Goal: Communication & Community: Connect with others

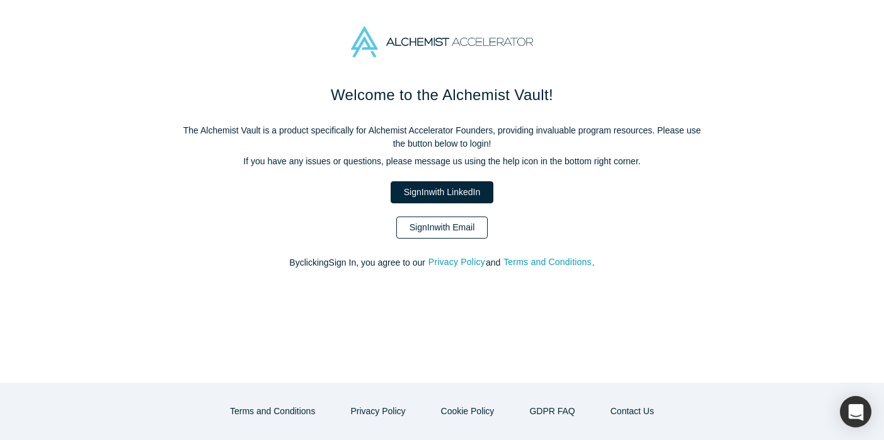
click at [442, 221] on link "Sign In with Email" at bounding box center [442, 228] width 92 height 22
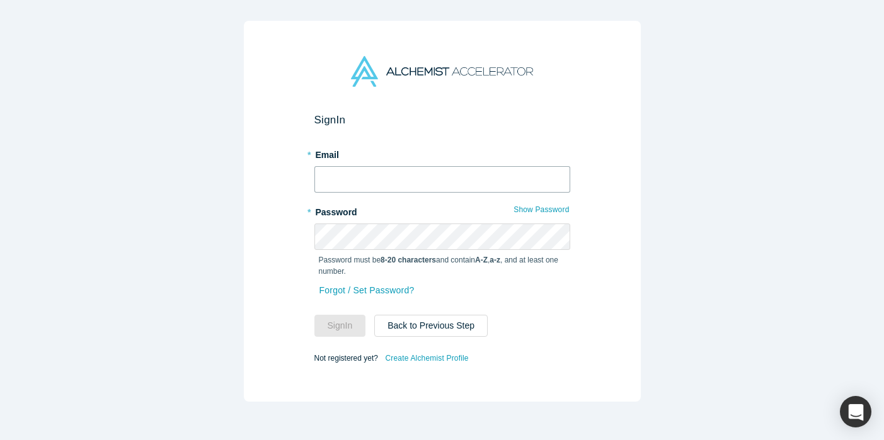
click at [389, 180] on input "text" at bounding box center [442, 179] width 256 height 26
type input "[PERSON_NAME][EMAIL_ADDRESS][DOMAIN_NAME]"
click at [323, 322] on button "Sign In" at bounding box center [340, 326] width 52 height 22
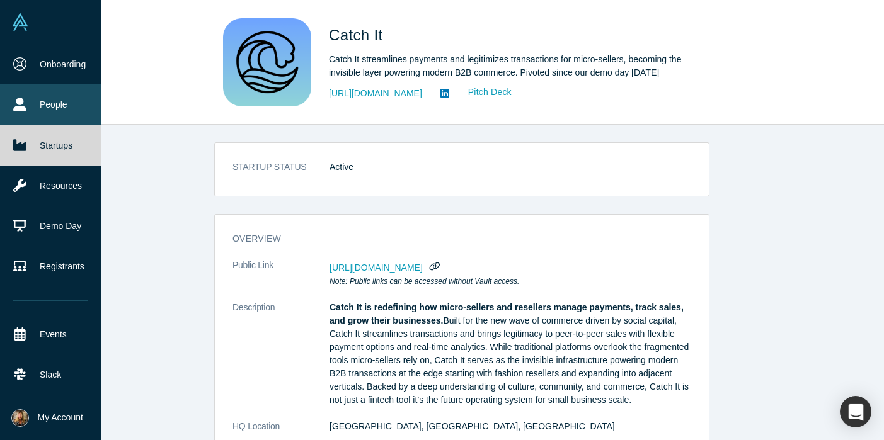
click at [48, 101] on link "People" at bounding box center [50, 104] width 101 height 40
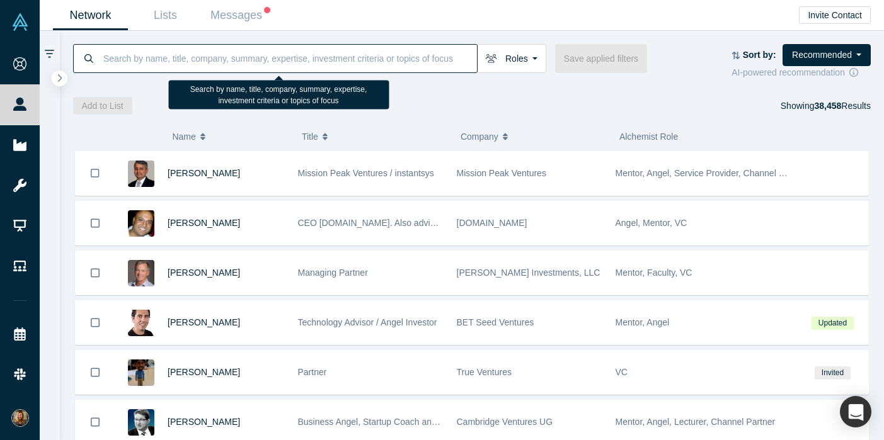
click at [125, 57] on input at bounding box center [289, 58] width 375 height 30
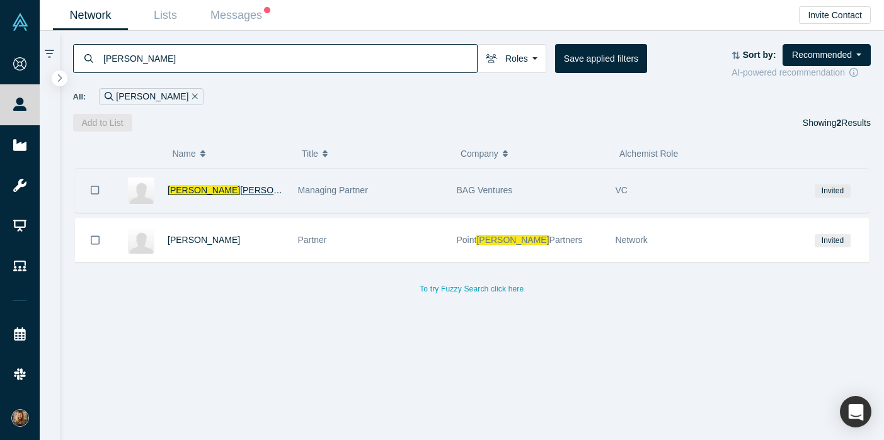
type input "[PERSON_NAME]"
click at [181, 189] on span "[PERSON_NAME]" at bounding box center [204, 190] width 72 height 10
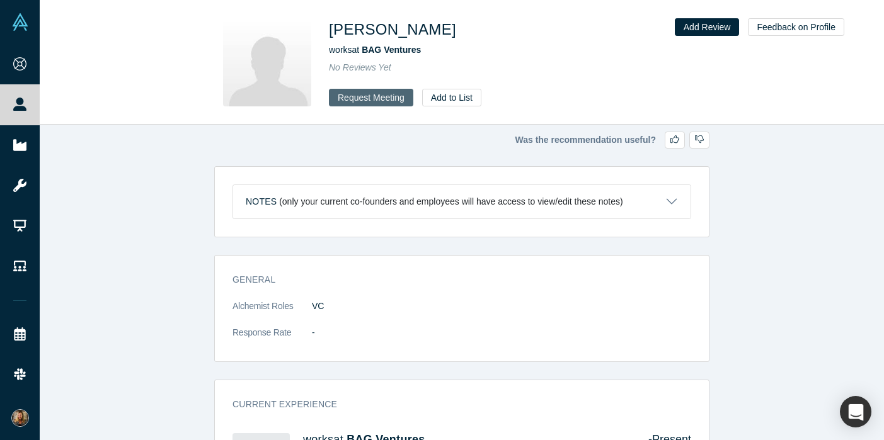
click at [343, 93] on button "Request Meeting" at bounding box center [371, 98] width 84 height 18
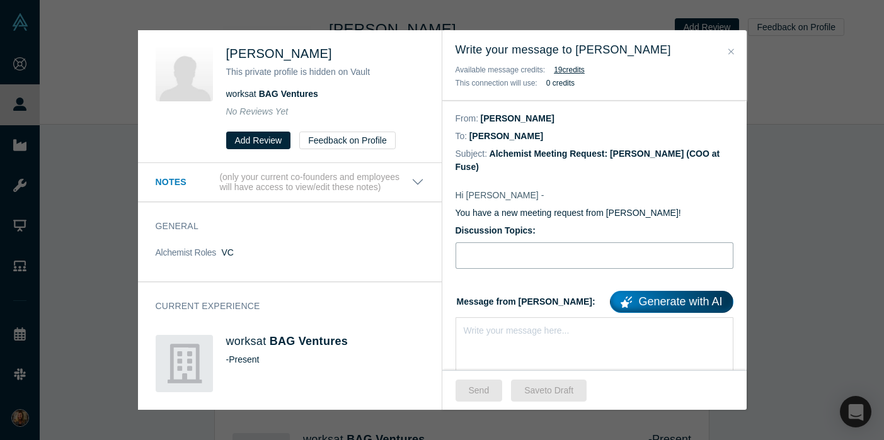
click at [481, 243] on input "Discussion Topics:" at bounding box center [595, 256] width 278 height 26
type input "Demo day follow-up"
click at [499, 322] on div "rdw-editor" at bounding box center [594, 328] width 261 height 13
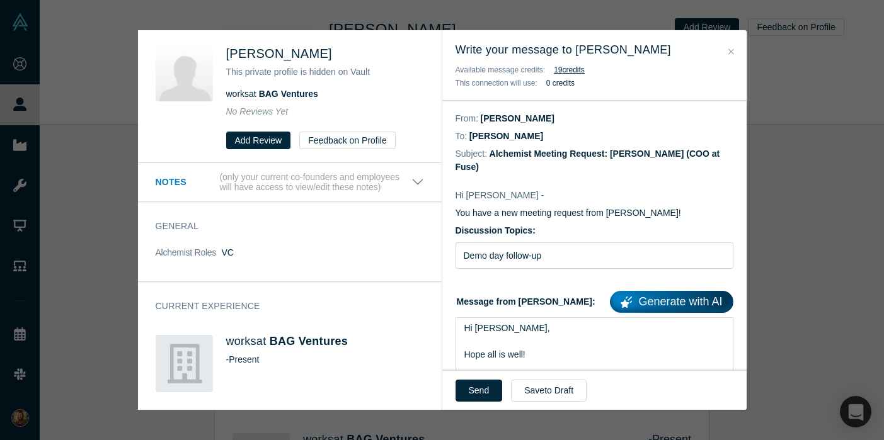
click at [731, 50] on icon "Close" at bounding box center [731, 51] width 6 height 9
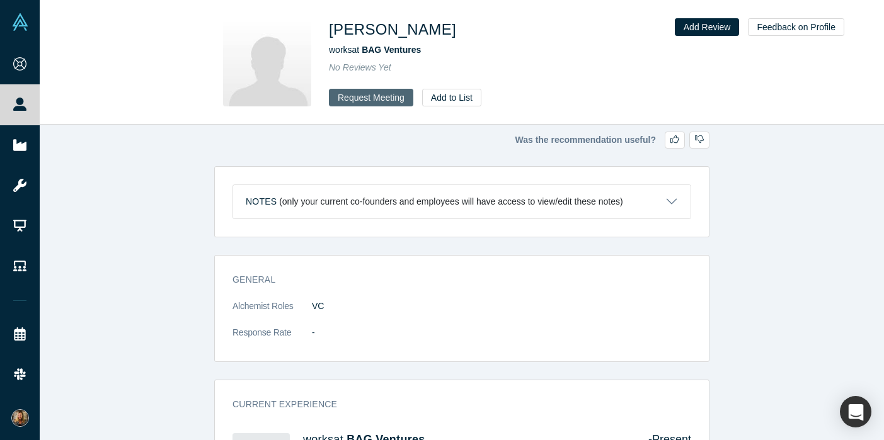
click at [370, 95] on button "Request Meeting" at bounding box center [371, 98] width 84 height 18
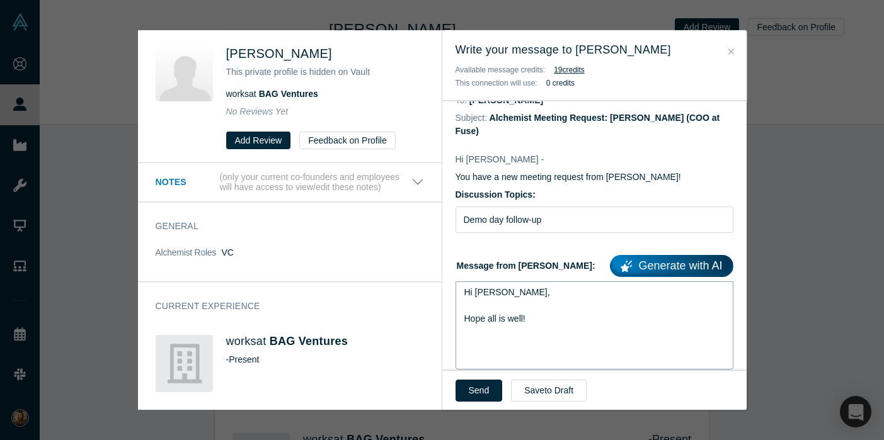
scroll to position [38, 0]
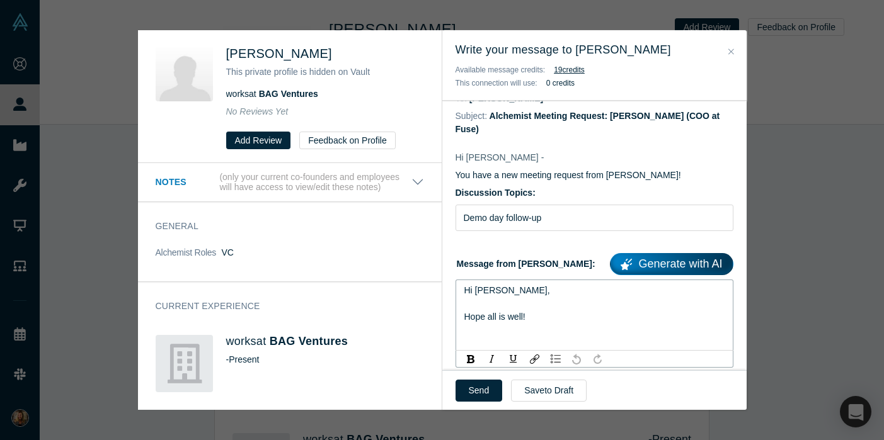
click at [538, 311] on div "Hope all is well!" at bounding box center [594, 317] width 261 height 13
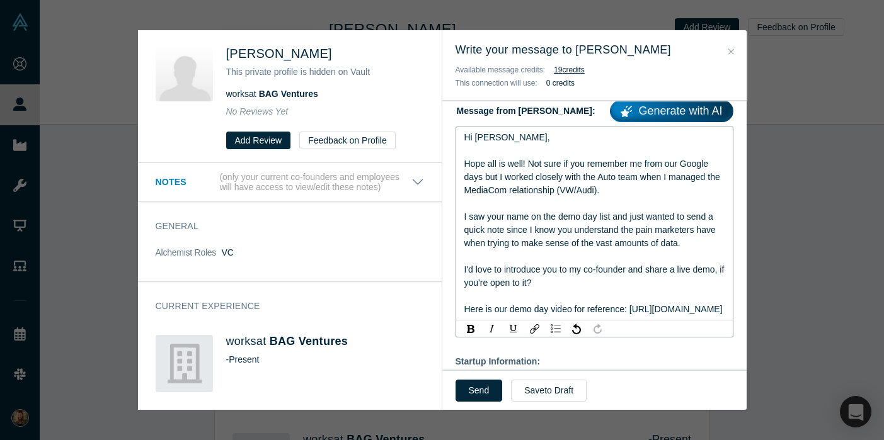
scroll to position [192, 0]
click at [665, 175] on div "Hope all is well! Not sure if you remember me from our Google days but I worked…" at bounding box center [594, 235] width 261 height 159
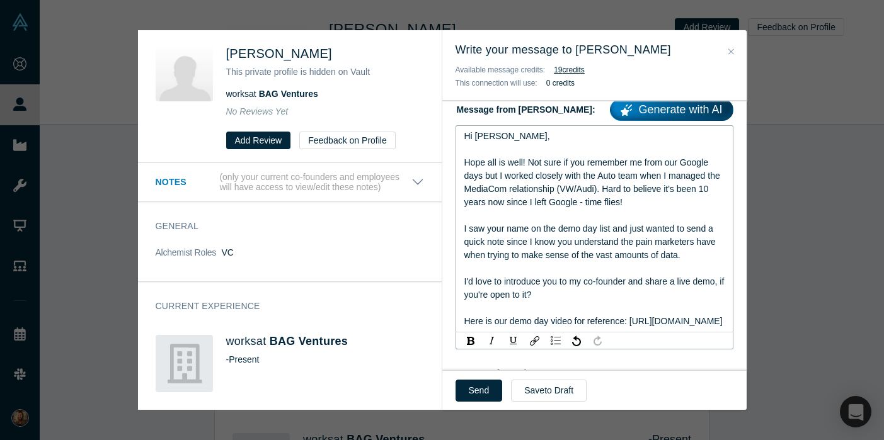
click at [646, 217] on span "Hope all is well! Not sure if you remember me from our Google days but I worked…" at bounding box center [595, 242] width 263 height 169
click at [650, 247] on div "Hope all is well! Not sure if you remember me from our Google days but I worked…" at bounding box center [594, 242] width 261 height 172
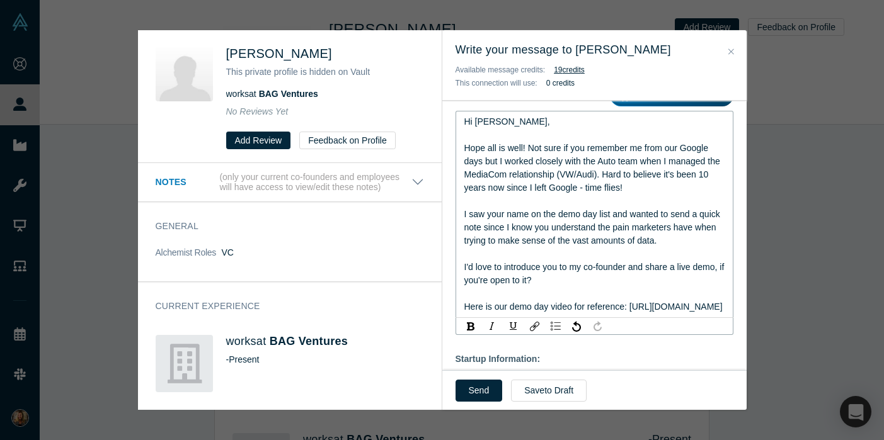
scroll to position [209, 0]
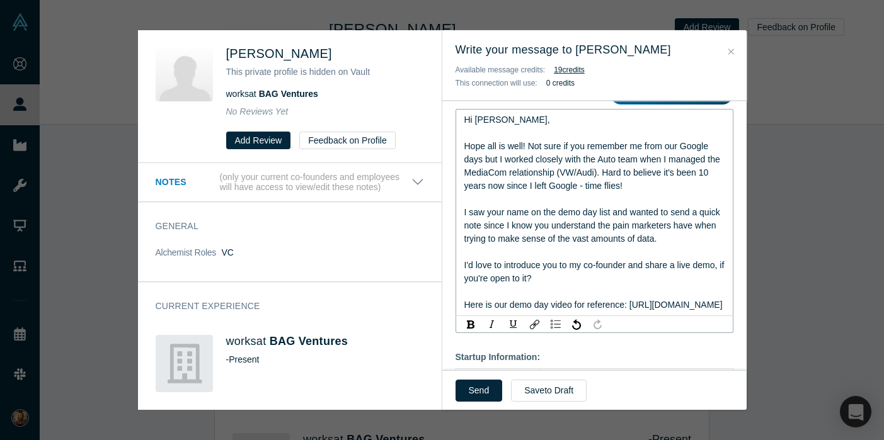
click at [553, 211] on span "Hope all is well! Not sure if you remember me from our Google days but I worked…" at bounding box center [595, 225] width 263 height 169
click at [631, 271] on div "Hope all is well! Not sure if you remember me from our Google days but I worked…" at bounding box center [594, 226] width 261 height 172
click at [464, 249] on span "Hope all is well! Not sure if you remember me from our Google days but I worked…" at bounding box center [595, 225] width 263 height 169
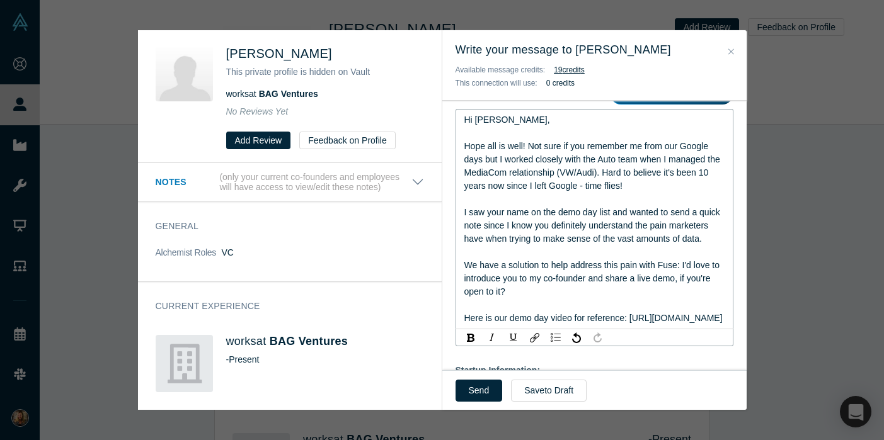
click at [566, 283] on div "Hope all is well! Not sure if you remember me from our Google days but I worked…" at bounding box center [594, 232] width 261 height 185
click at [695, 314] on div "Hope all is well! Not sure if you remember me from our Google days but I worked…" at bounding box center [594, 232] width 261 height 185
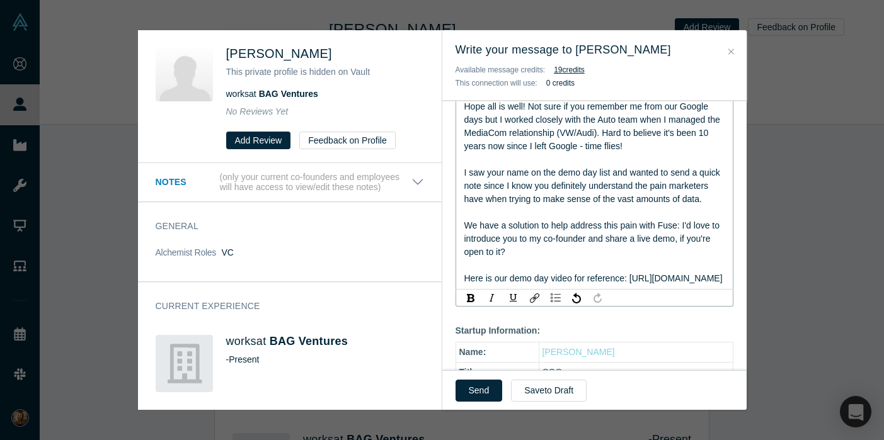
scroll to position [278, 0]
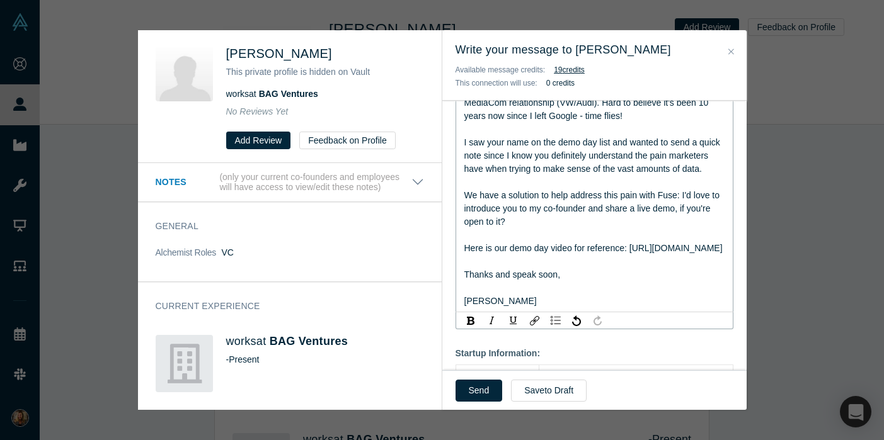
click at [513, 274] on span "Thanks and speak soon," at bounding box center [512, 275] width 96 height 10
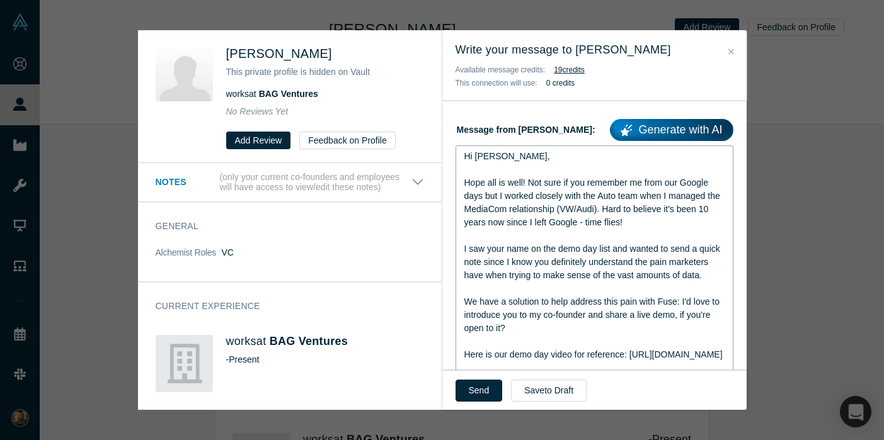
scroll to position [185, 0]
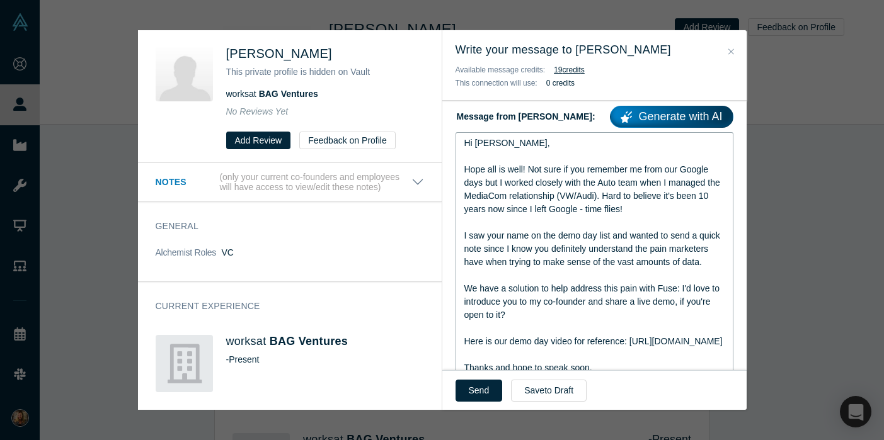
click at [587, 234] on span "Hope all is well! Not sure if you remember me from our Google days but I worked…" at bounding box center [593, 255] width 258 height 182
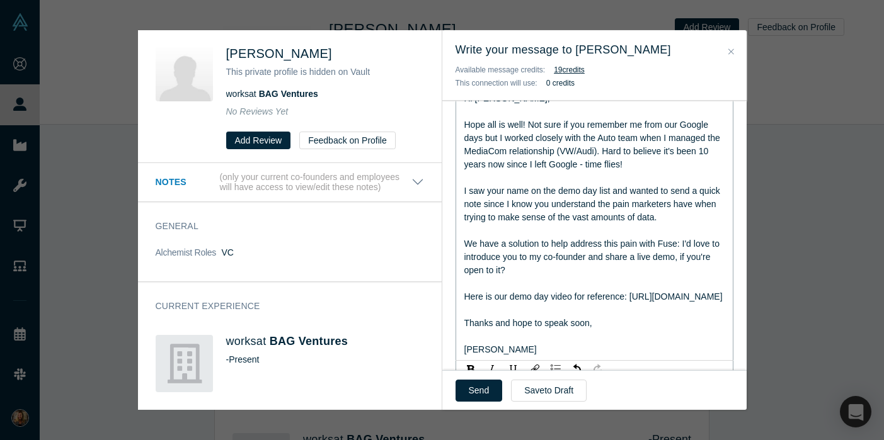
scroll to position [234, 0]
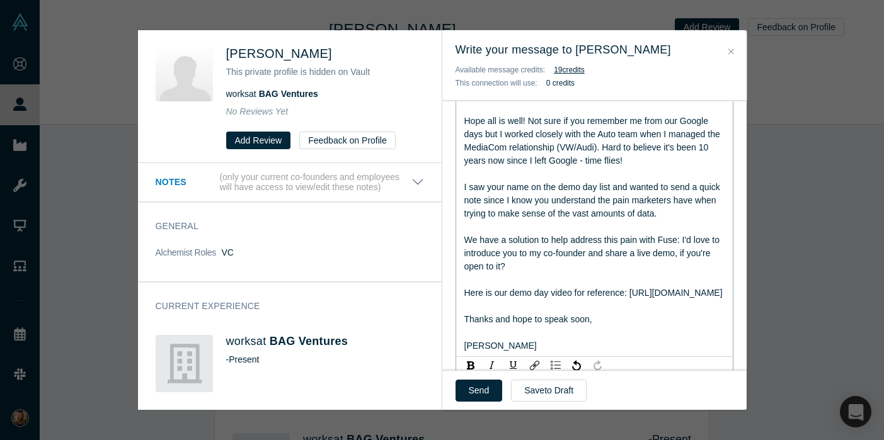
click at [677, 241] on span "Hope all is well! Not sure if you remember me from our Google days but I worked…" at bounding box center [593, 207] width 258 height 182
click at [609, 238] on span "Hope all is well! Not sure if you remember me from our Google days but I worked…" at bounding box center [593, 207] width 258 height 182
click at [665, 239] on span "Hope all is well! Not sure if you remember me from our Google days but I worked…" at bounding box center [593, 207] width 258 height 182
click at [692, 253] on div "Hope all is well! Not sure if you remember me from our Google days but I worked…" at bounding box center [594, 207] width 261 height 185
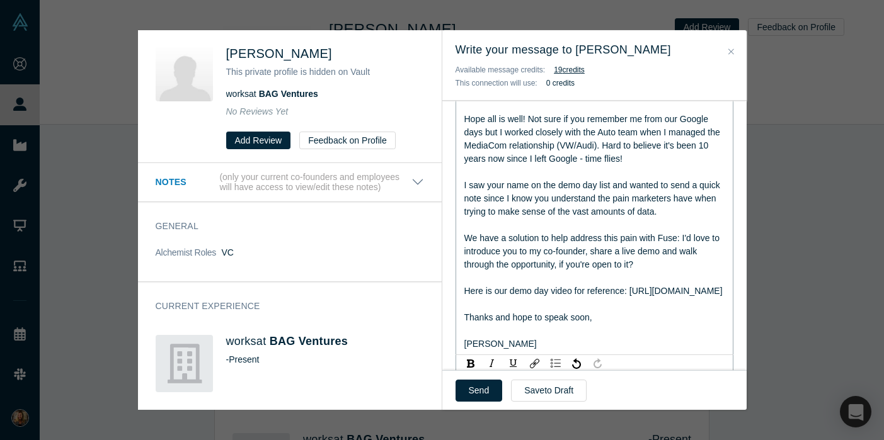
scroll to position [418, 0]
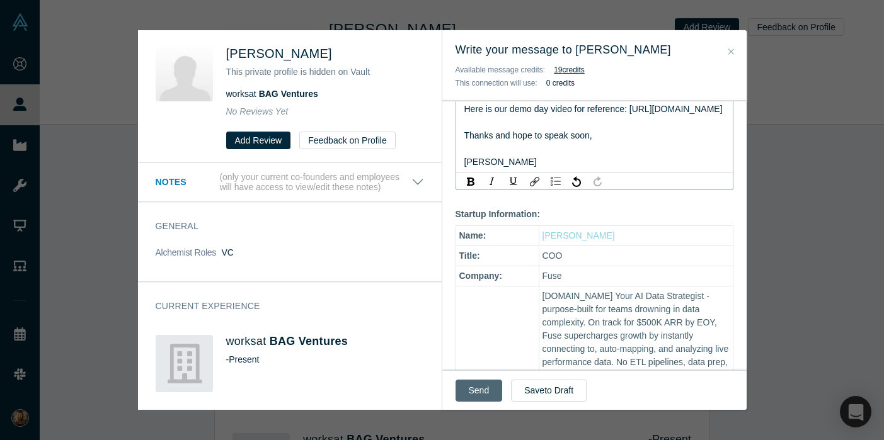
click at [483, 390] on button "Send" at bounding box center [479, 391] width 47 height 22
